Goal: Transaction & Acquisition: Obtain resource

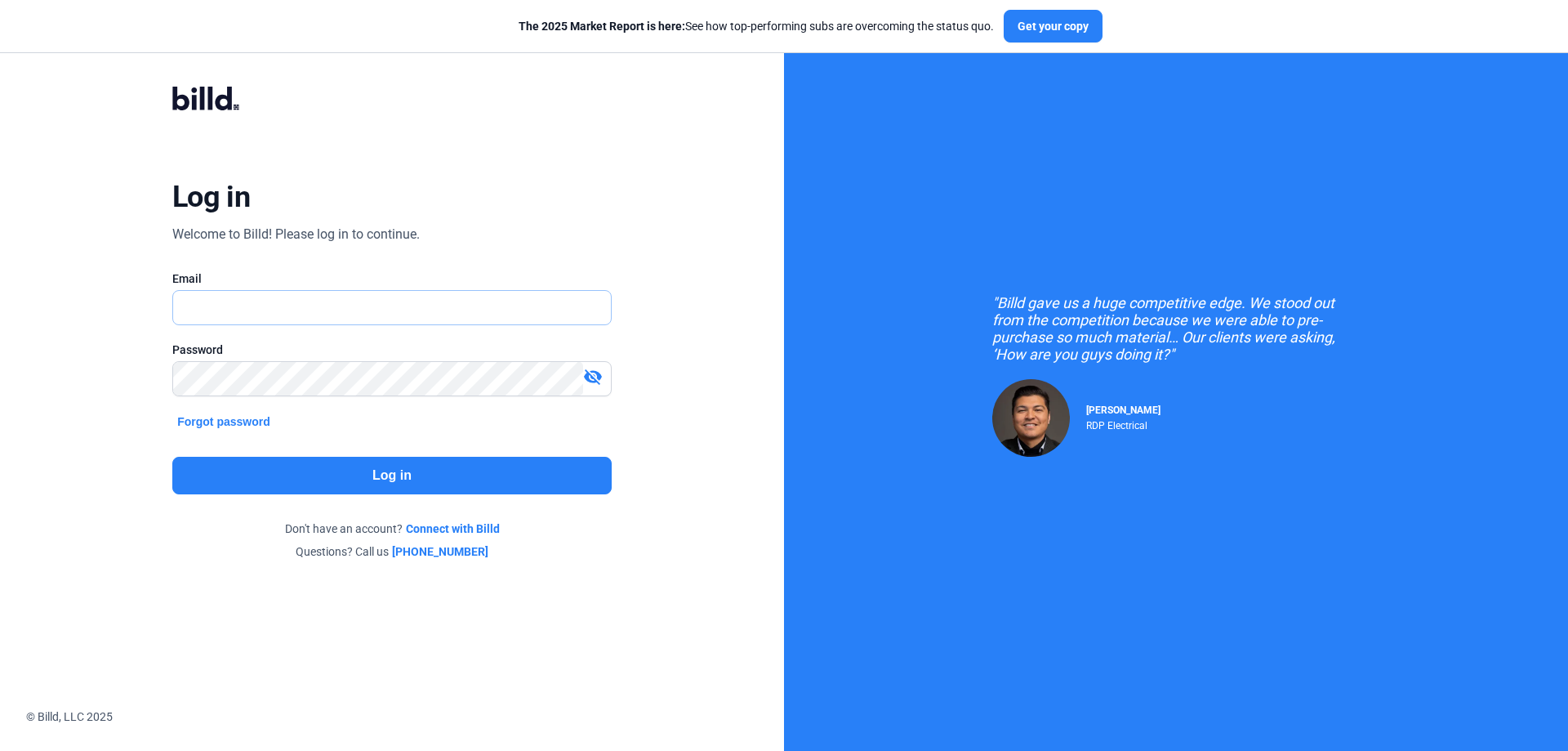
type input "[PERSON_NAME][EMAIL_ADDRESS][DOMAIN_NAME]"
click at [510, 463] on button "Log in" at bounding box center [391, 475] width 439 height 38
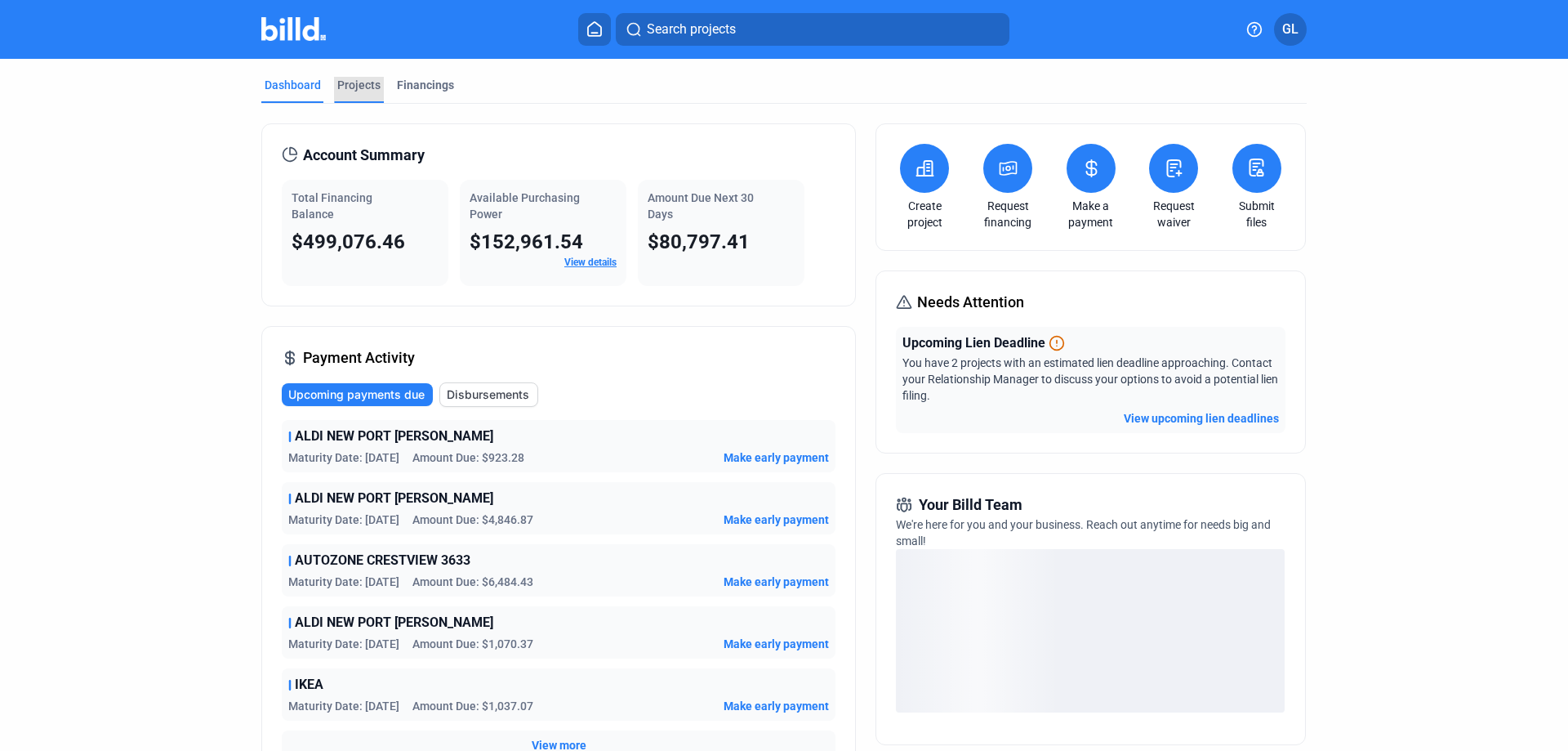
click at [349, 87] on div "Projects" at bounding box center [358, 84] width 43 height 16
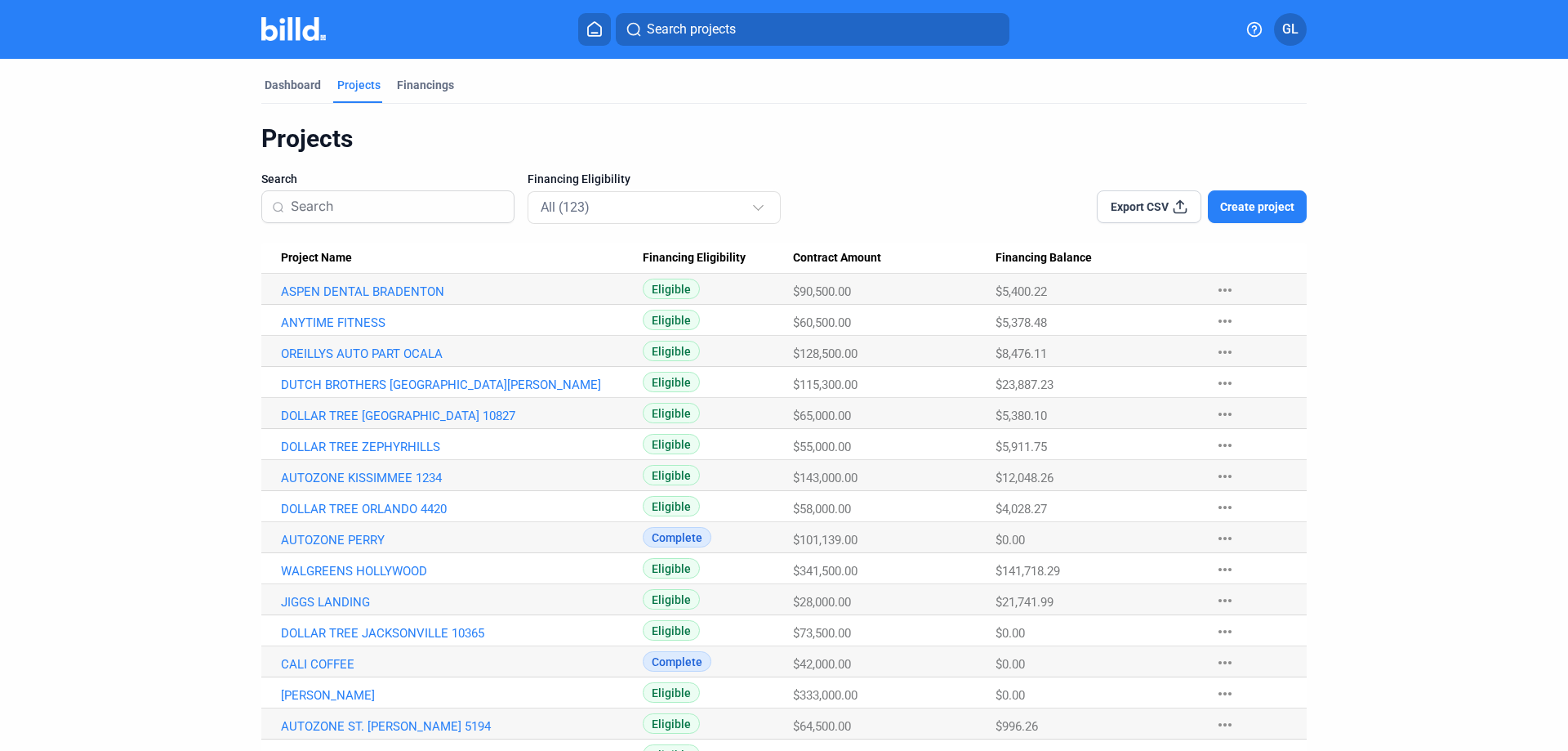
click at [347, 205] on input at bounding box center [397, 207] width 213 height 35
click at [396, 350] on link "OREILLYS AUTO PART OCALA" at bounding box center [461, 354] width 362 height 14
click at [334, 352] on link "OREILLYS AUTO PART OCALA" at bounding box center [461, 354] width 362 height 14
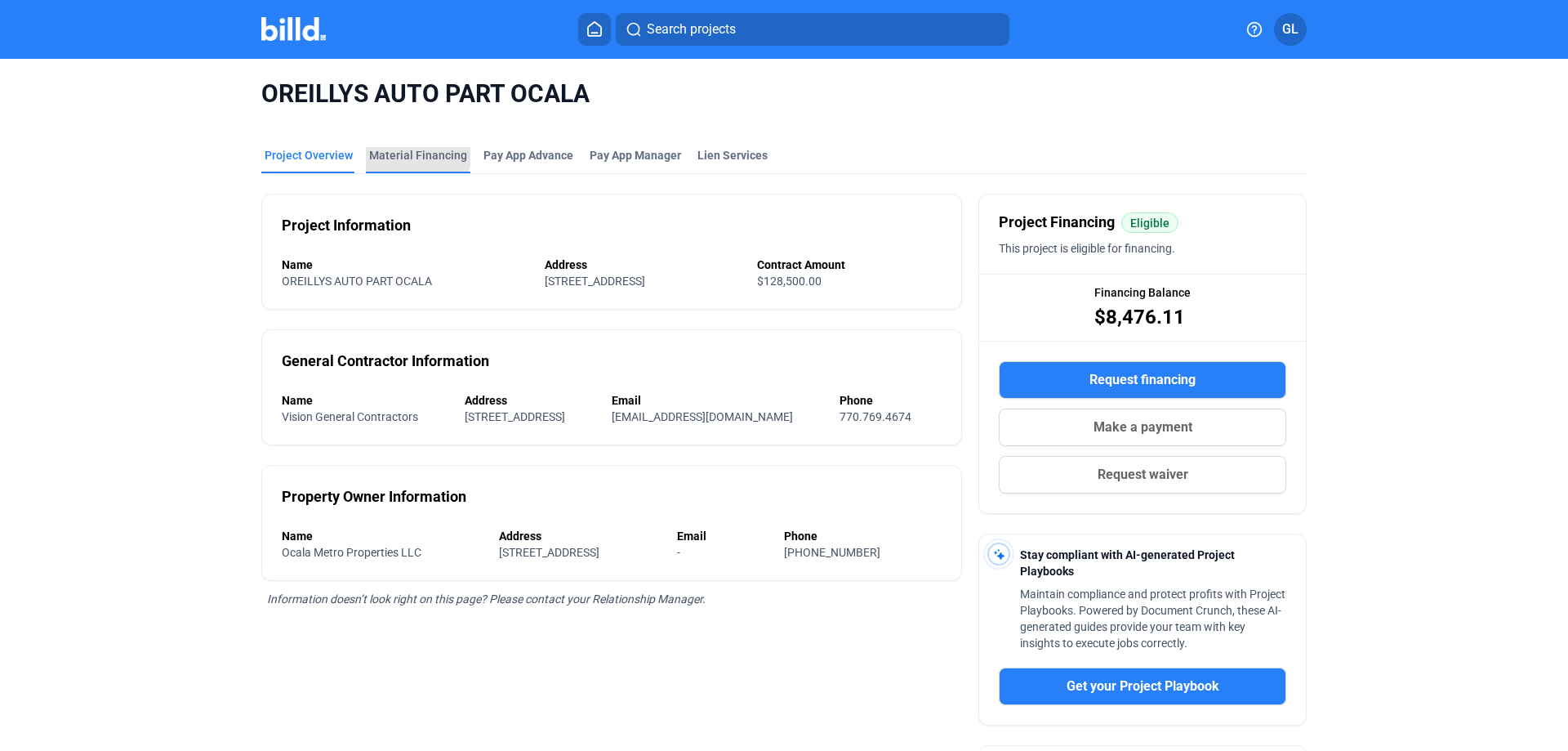
click at [409, 152] on div "Material Financing" at bounding box center [418, 154] width 98 height 16
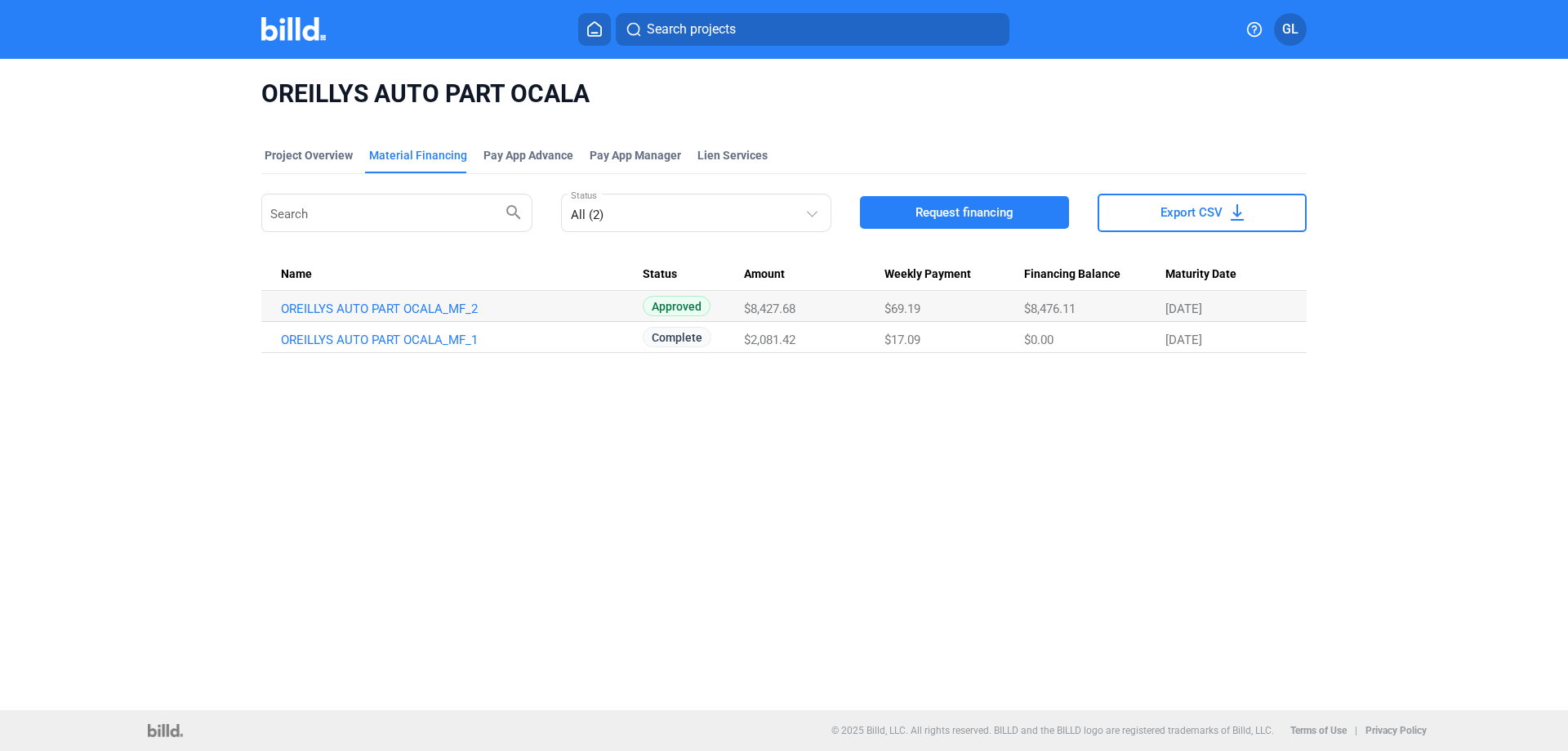
click at [1039, 214] on button "Request financing" at bounding box center [965, 212] width 209 height 33
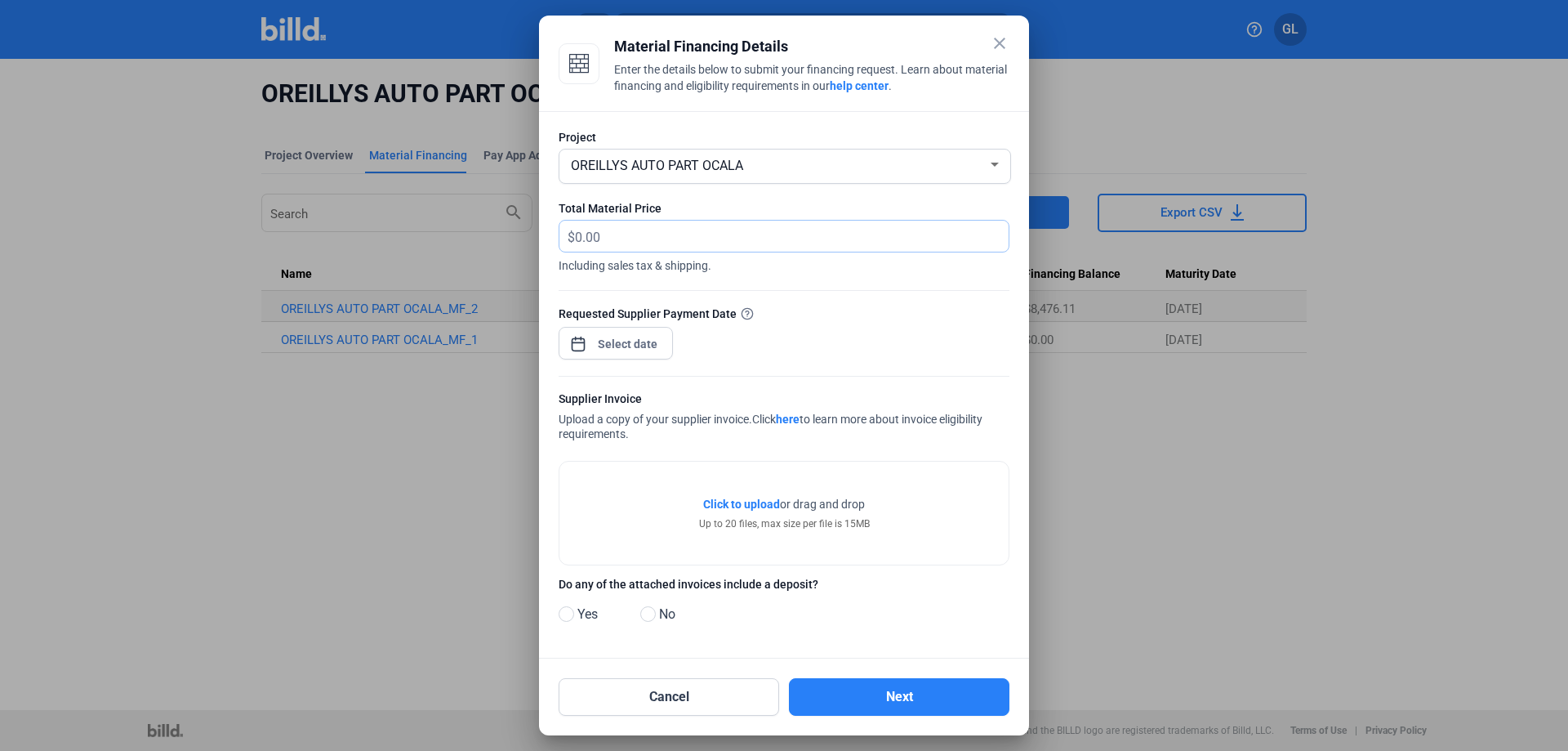
click at [634, 236] on input "text" at bounding box center [783, 236] width 415 height 32
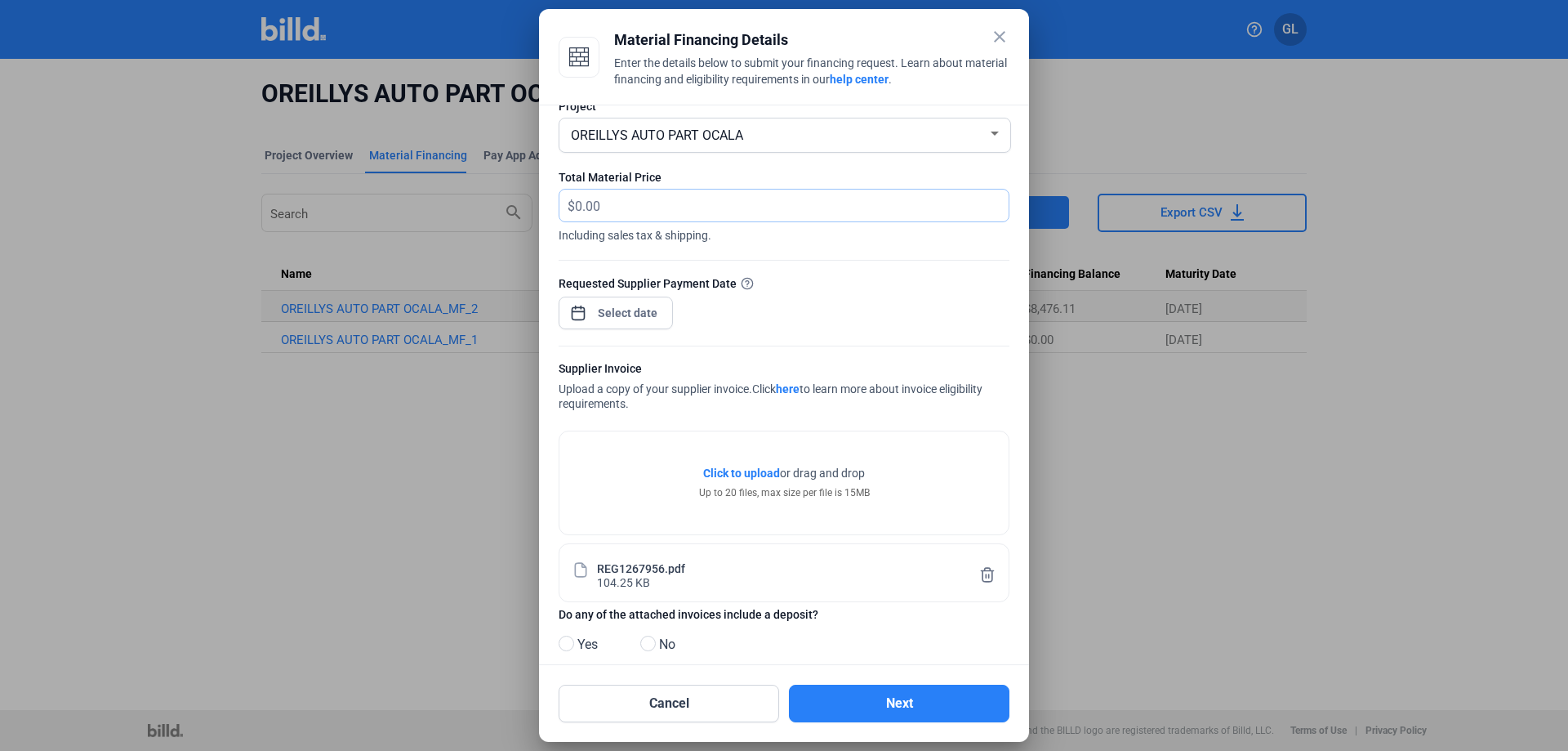
scroll to position [51, 0]
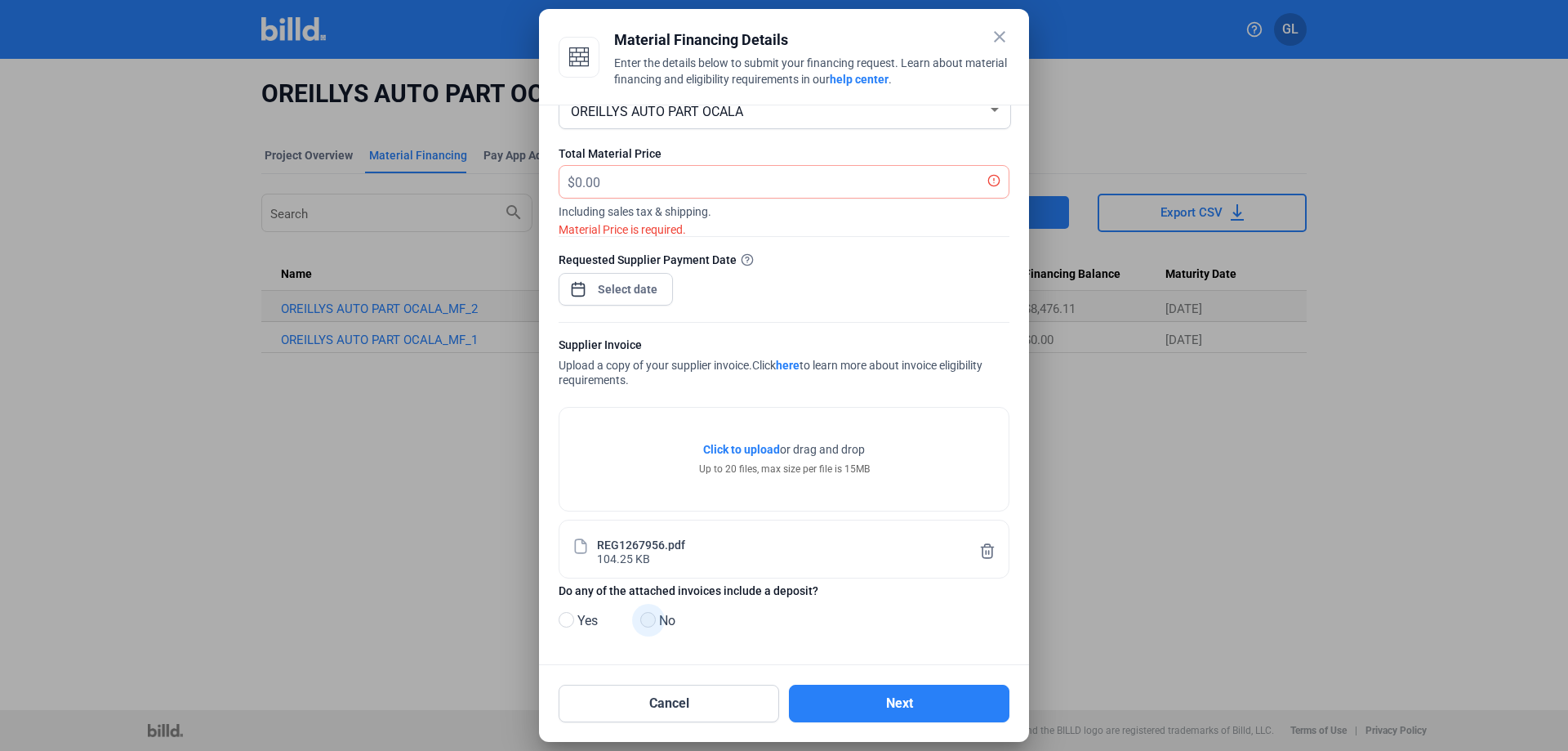
click at [649, 624] on span at bounding box center [648, 619] width 15 height 15
click at [649, 624] on input "No" at bounding box center [646, 620] width 13 height 13
radio input "true"
click at [651, 289] on div "close Material Financing Details Enter the details below to submit your financi…" at bounding box center [784, 376] width 1568 height 751
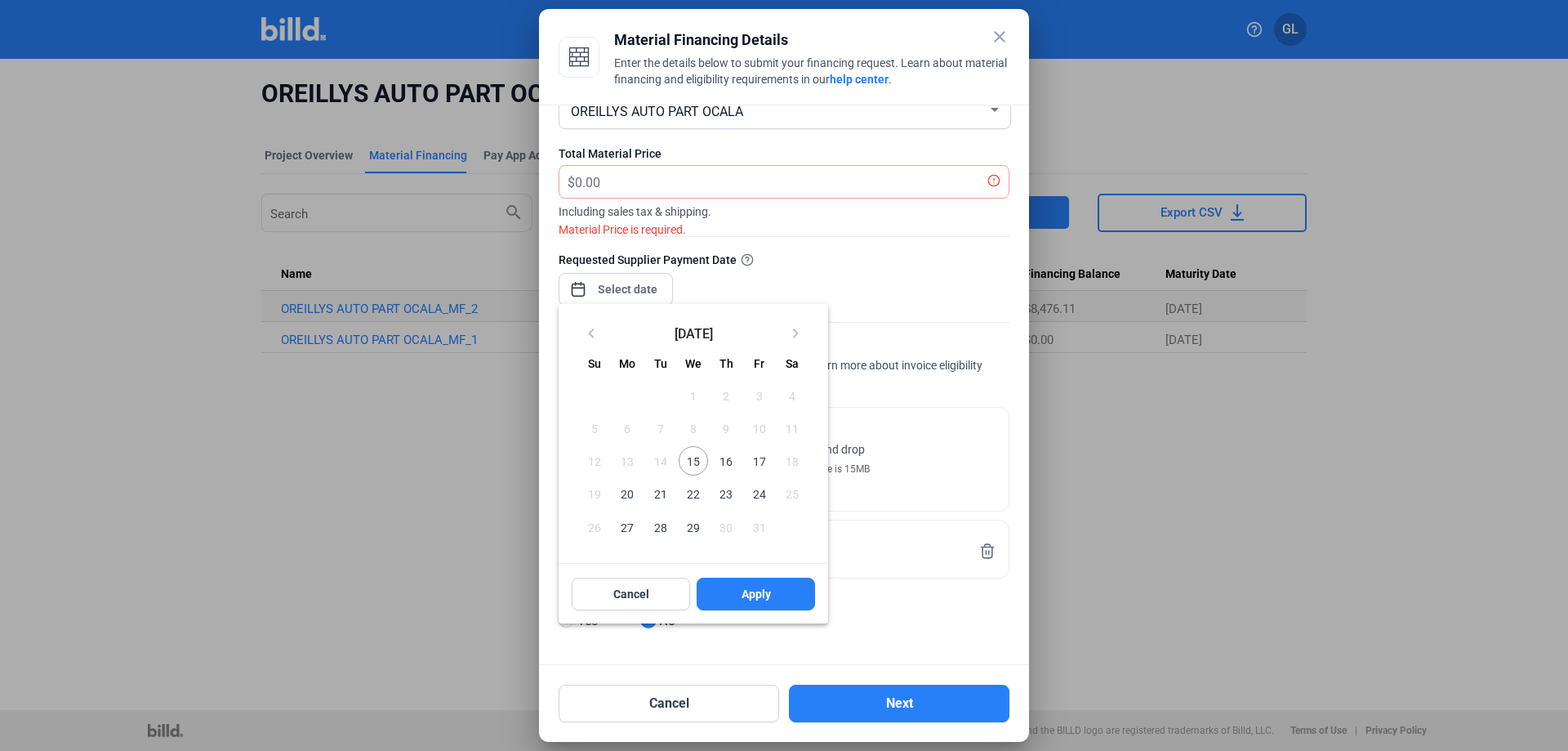
click at [692, 456] on span "15" at bounding box center [693, 461] width 30 height 30
click at [737, 586] on button "Apply" at bounding box center [756, 594] width 118 height 33
click at [644, 170] on div at bounding box center [784, 376] width 1568 height 751
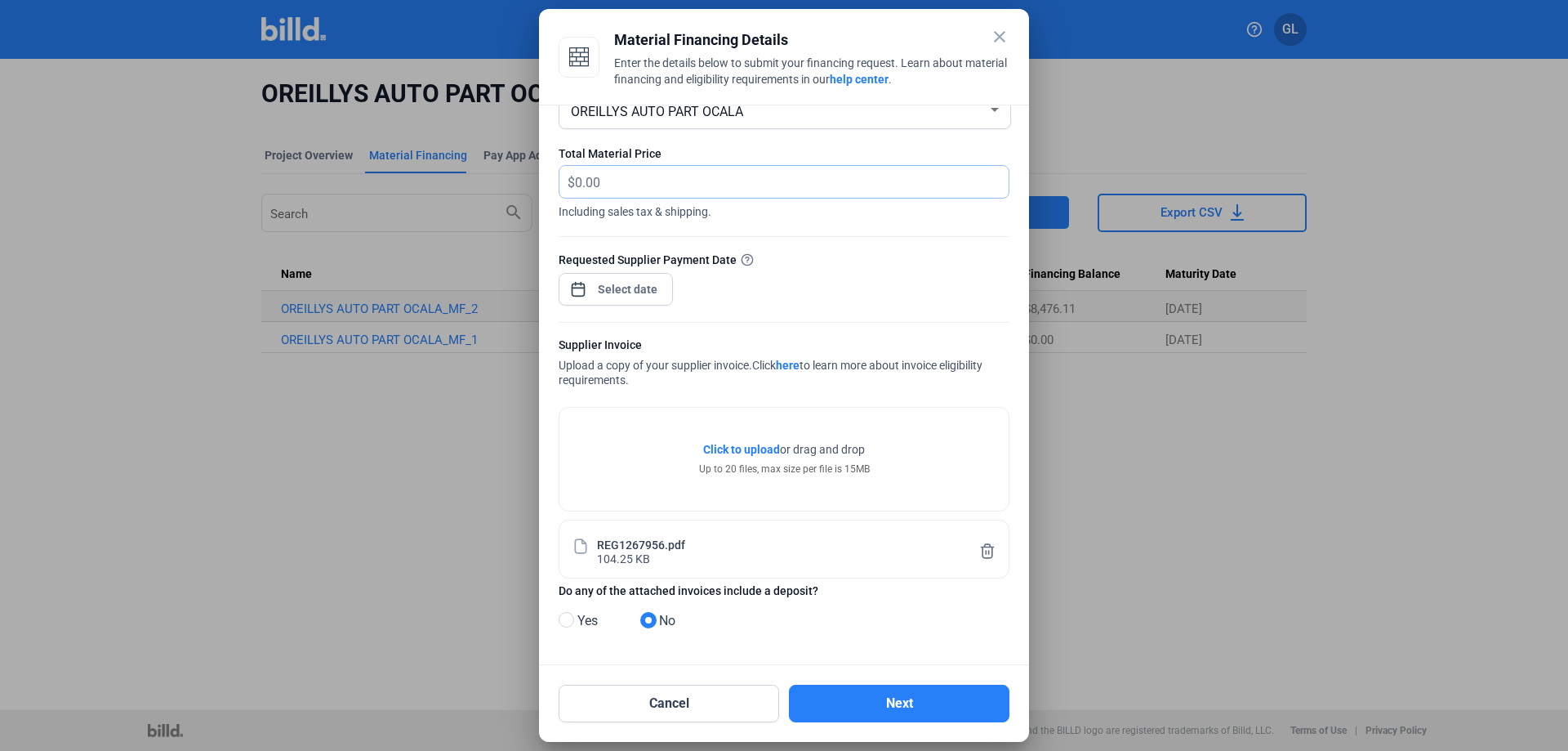
click at [679, 176] on input "text" at bounding box center [792, 182] width 434 height 32
type input "1,166.51"
click at [924, 704] on button "Next" at bounding box center [898, 703] width 220 height 38
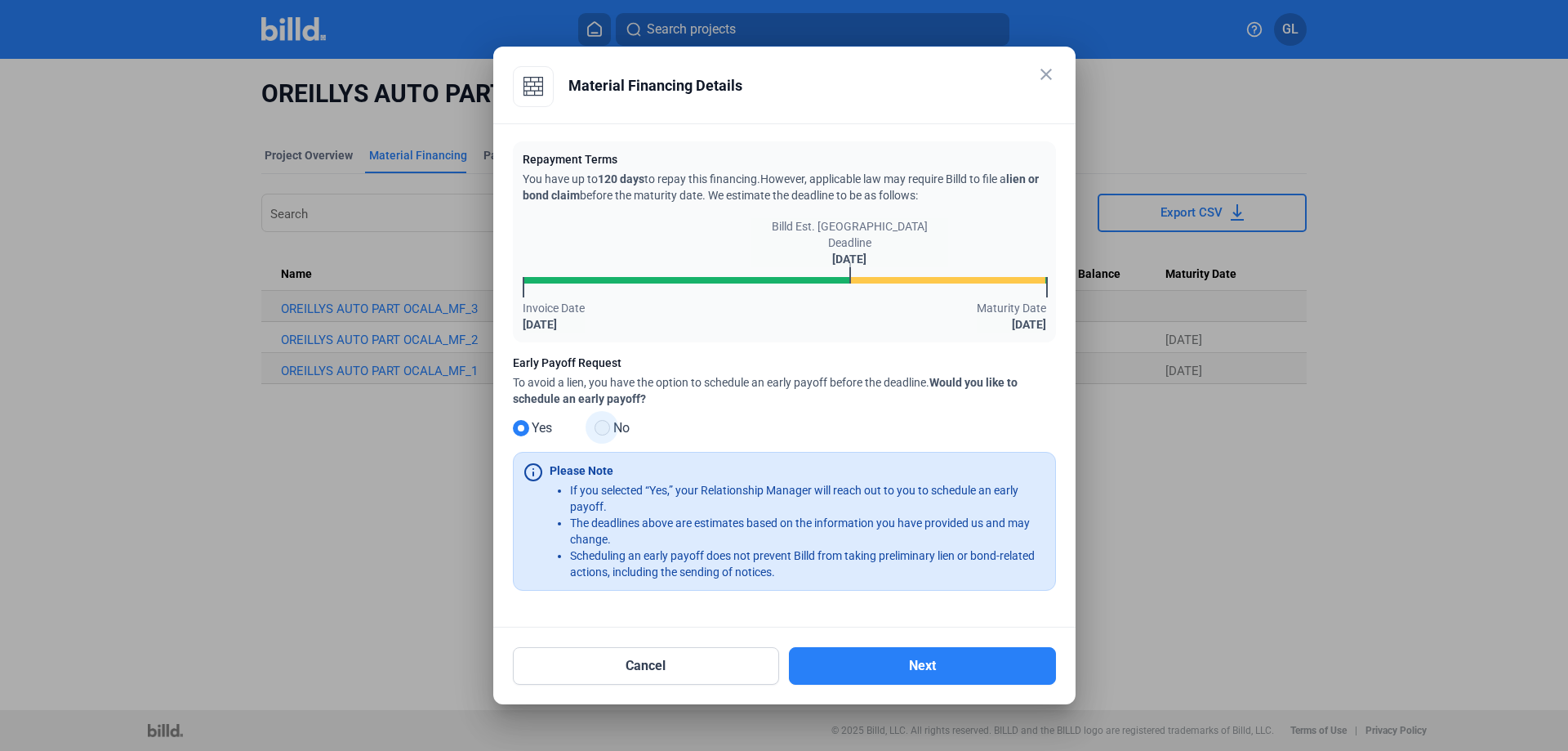
click at [606, 429] on span at bounding box center [602, 428] width 15 height 15
click at [606, 429] on input "No" at bounding box center [601, 429] width 13 height 13
radio input "true"
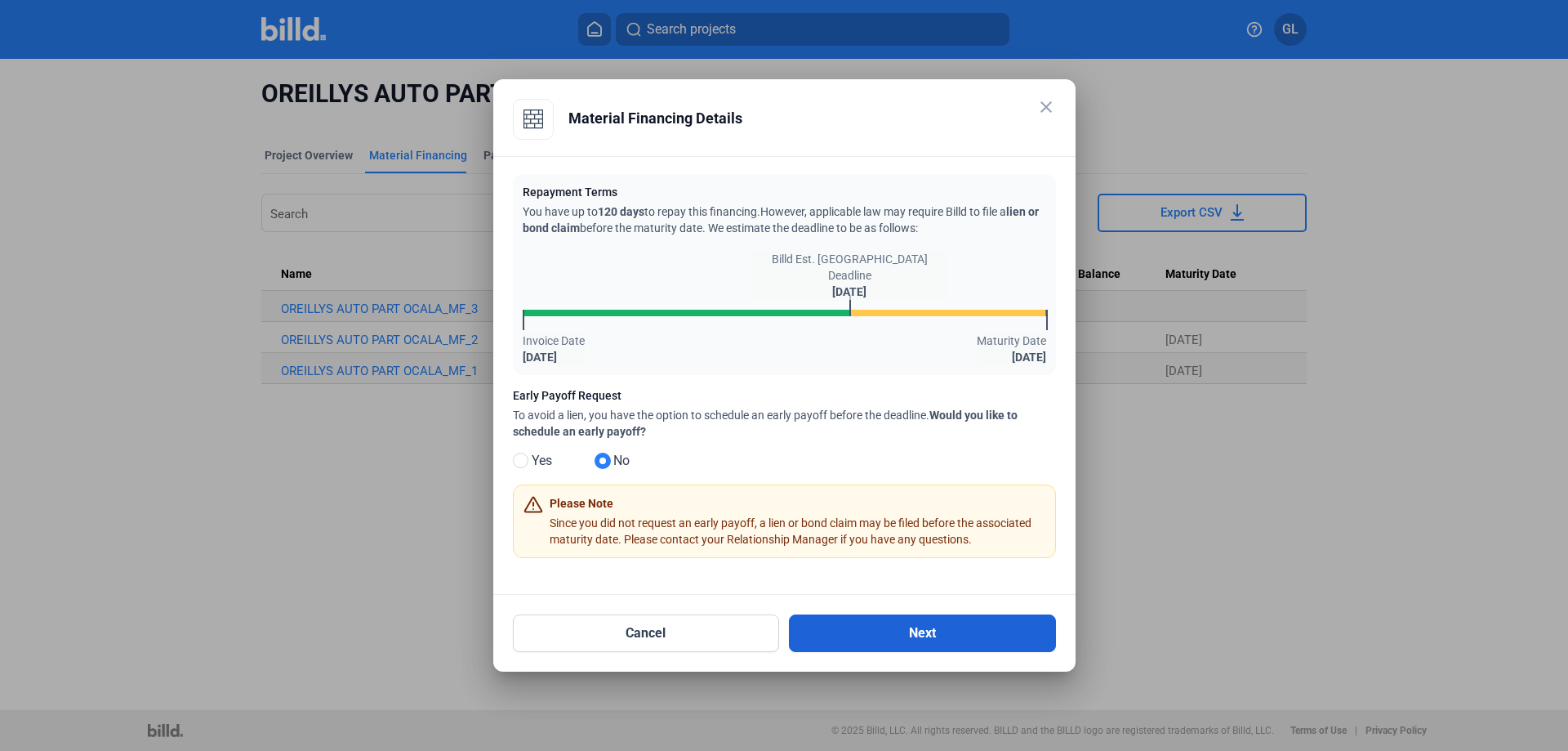
drag, startPoint x: 934, startPoint y: 648, endPoint x: 992, endPoint y: 648, distance: 58.0
click at [935, 648] on button "Next" at bounding box center [922, 633] width 267 height 38
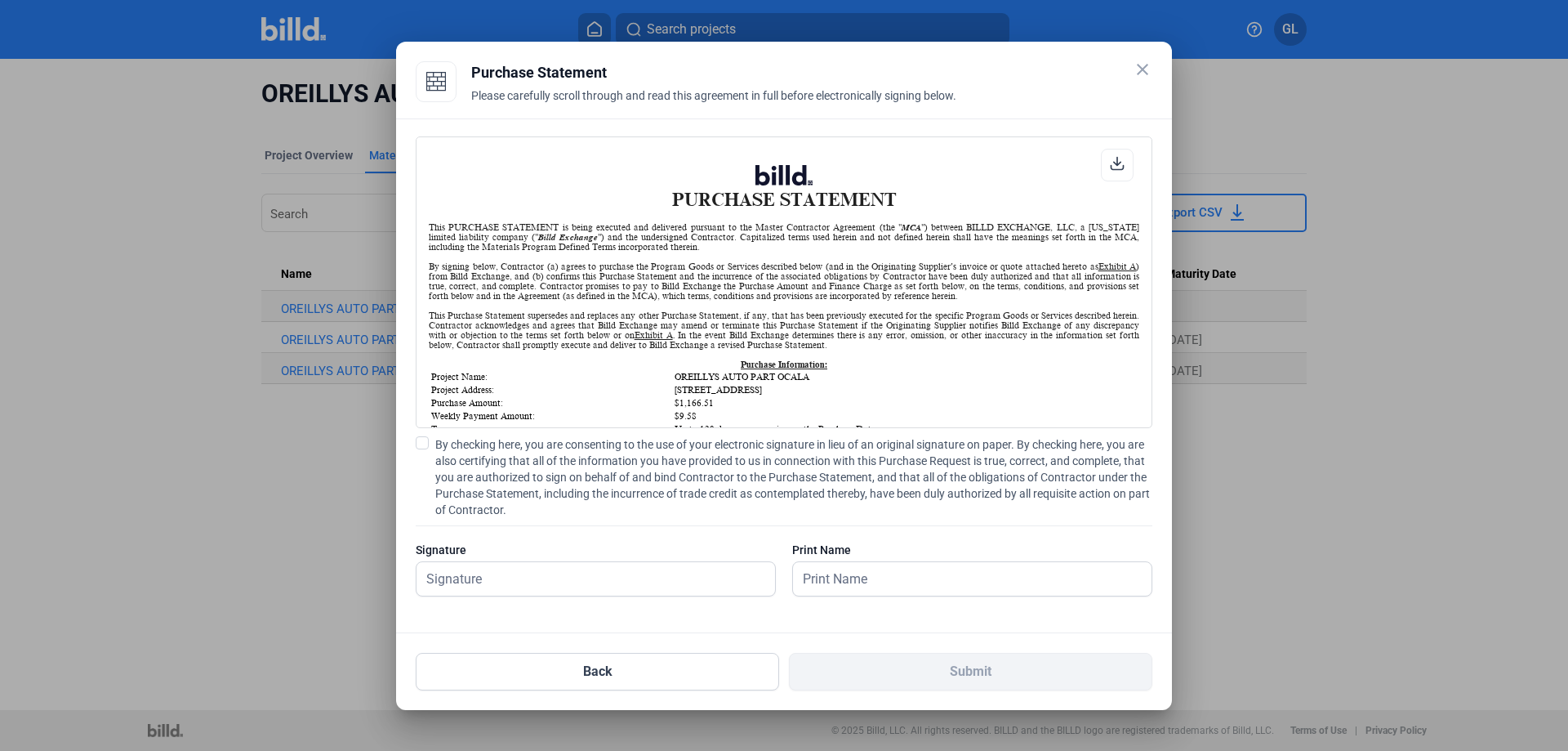
scroll to position [1, 0]
click at [424, 444] on span at bounding box center [422, 442] width 13 height 13
click at [0, 0] on input "By checking here, you are consenting to the use of your electronic signature in…" at bounding box center [0, 0] width 0 height 0
drag, startPoint x: 503, startPoint y: 577, endPoint x: 523, endPoint y: 569, distance: 21.5
click at [503, 577] on input "text" at bounding box center [595, 579] width 358 height 34
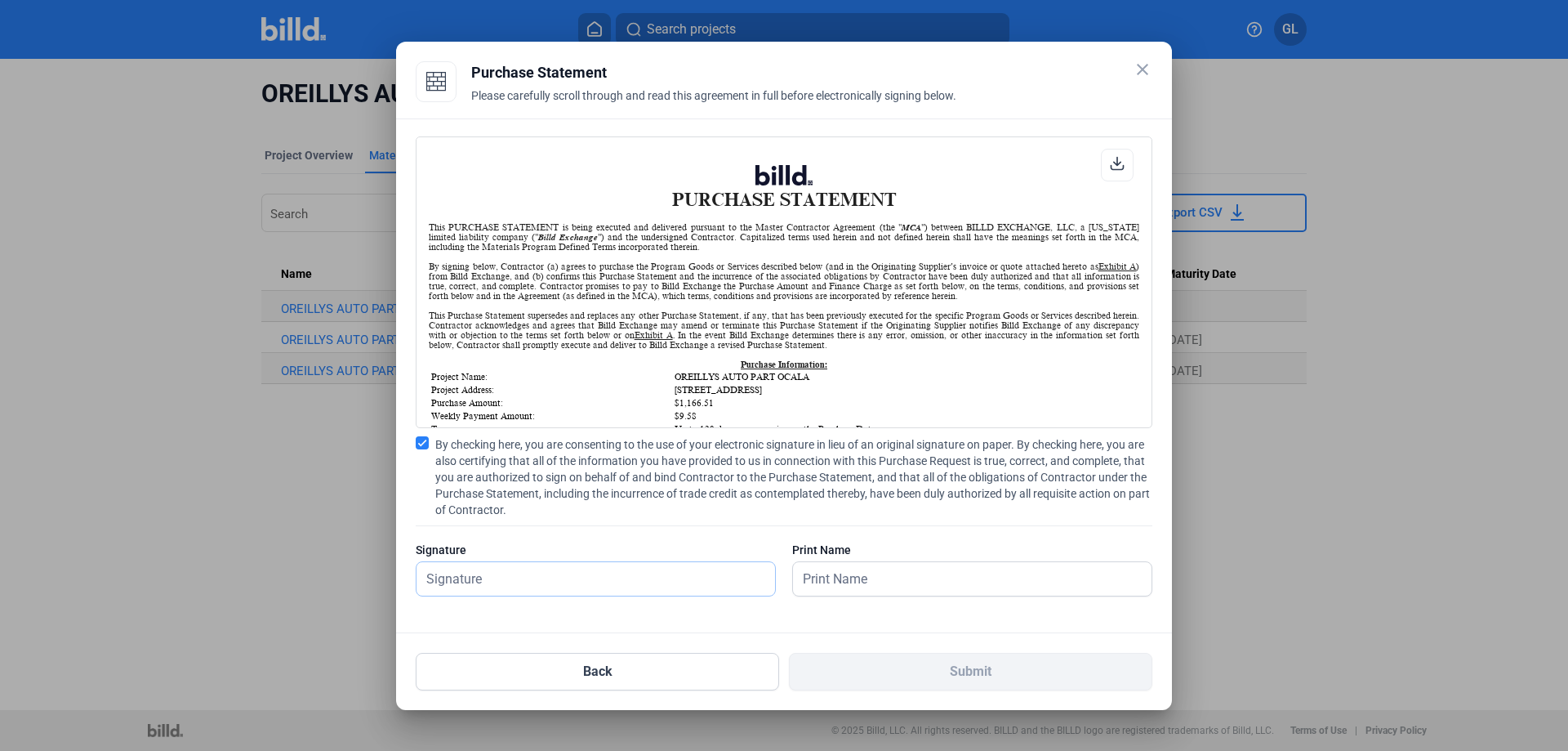
type input "[PERSON_NAME]"
click at [858, 585] on input "text" at bounding box center [972, 579] width 358 height 34
type input "[PERSON_NAME]"
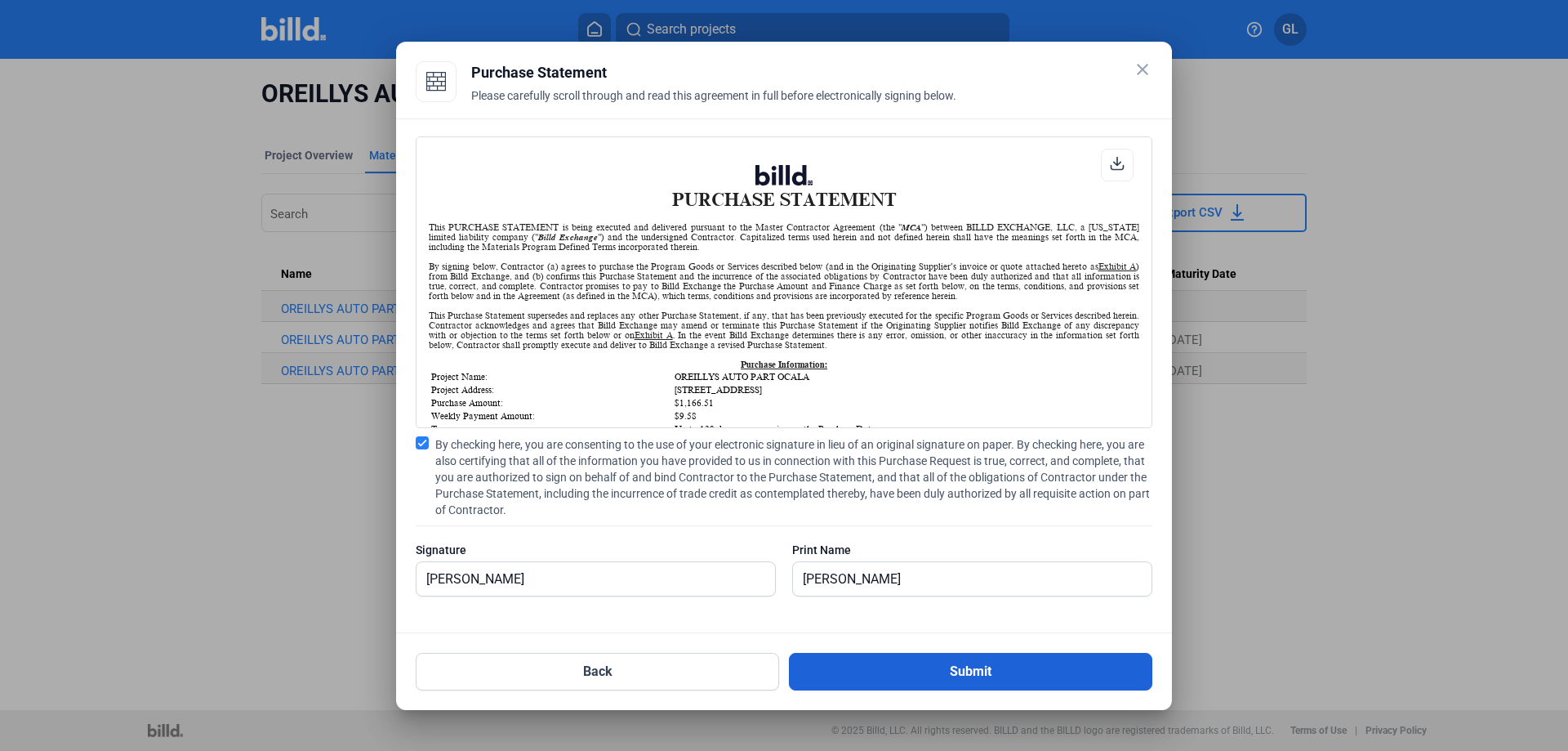
click at [991, 673] on button "Submit" at bounding box center [970, 672] width 364 height 38
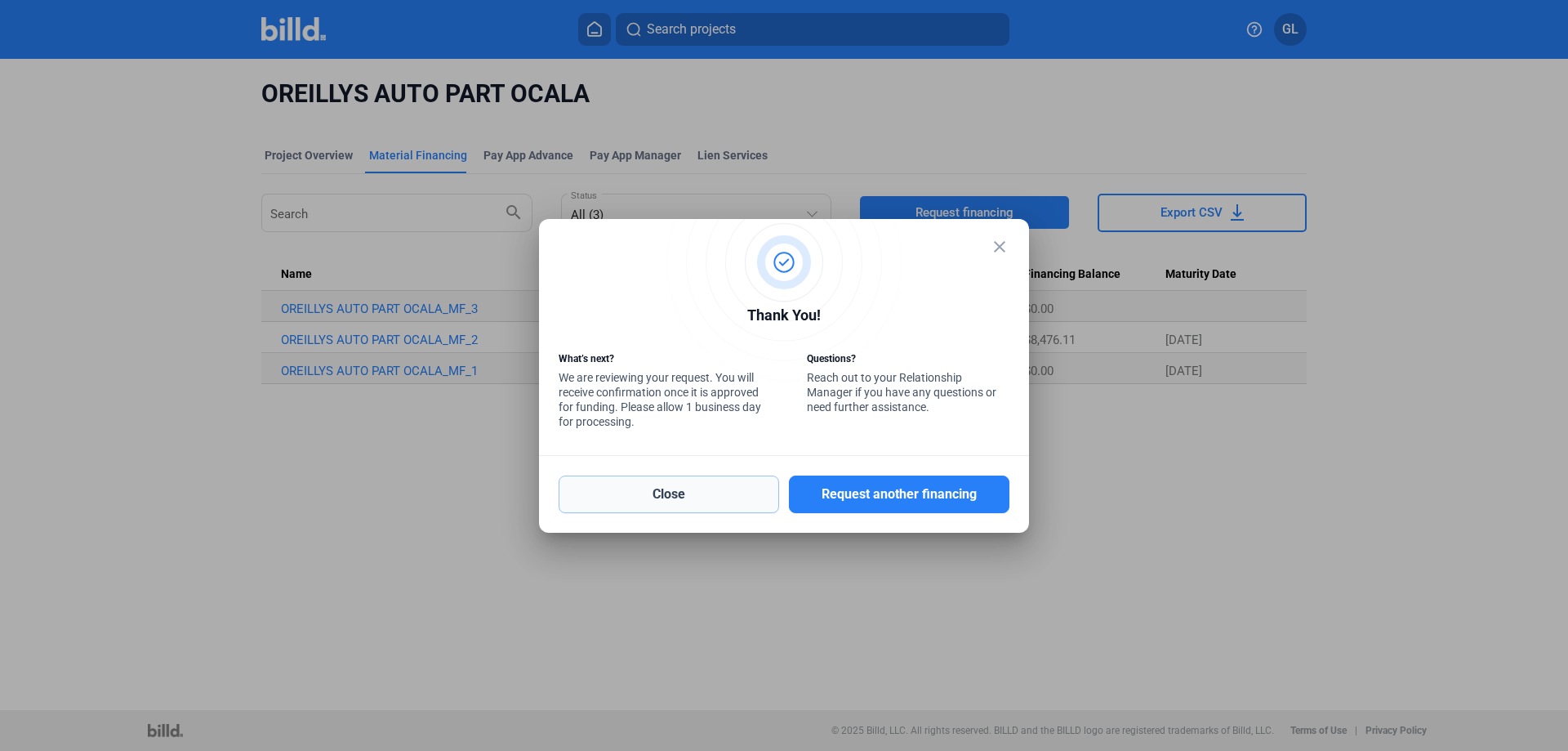
click at [725, 500] on button "Close" at bounding box center [668, 494] width 220 height 38
